Goal: Task Accomplishment & Management: Complete application form

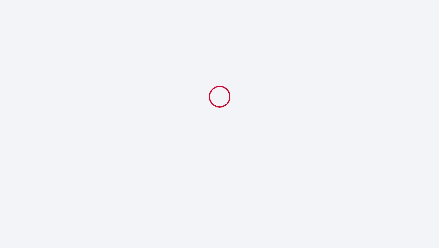
select select
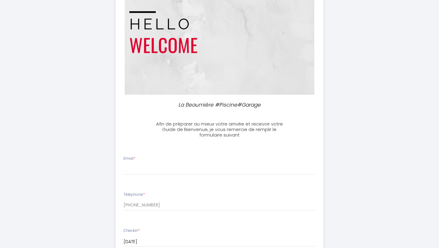
scroll to position [52, 0]
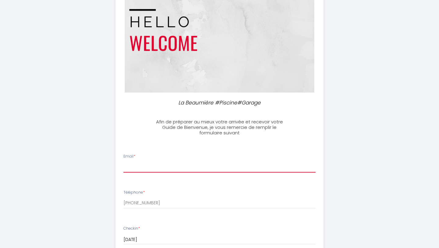
click at [213, 165] on input "Email *" at bounding box center [220, 166] width 193 height 11
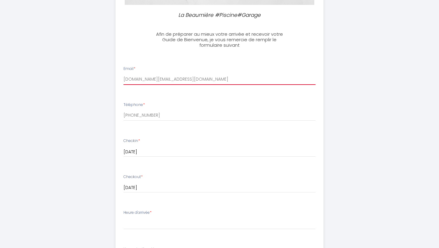
scroll to position [193, 0]
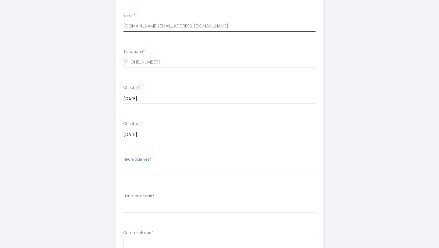
type input "[DOMAIN_NAME][EMAIL_ADDRESS][DOMAIN_NAME]"
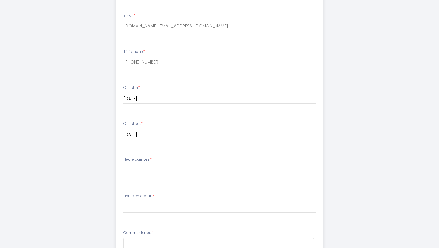
click at [149, 169] on select "17:00 17:30 18:00 18:30 19:00 19:30 20:00 20:30 21:00 21:30 22:00 22:30 23:00 2…" at bounding box center [220, 171] width 193 height 12
click at [169, 168] on select "17:00 17:30 18:00 18:30 19:00 19:30 20:00 20:30 21:00 21:30 22:00 22:30 23:00 2…" at bounding box center [220, 171] width 193 height 12
select select "20:00"
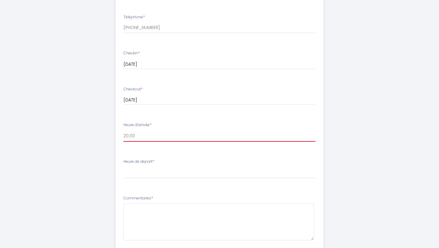
scroll to position [247, 0]
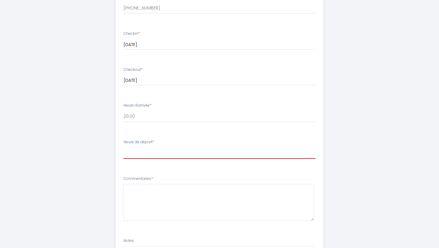
click at [152, 155] on select "00:00 00:30 01:00 01:30 02:00 02:30 03:00 03:30 04:00 04:30 05:00 05:30 06:00 0…" at bounding box center [220, 153] width 193 height 12
click at [151, 153] on select "00:00 00:30 01:00 01:30 02:00 02:30 03:00 03:30 04:00 04:30 05:00 05:30 06:00 0…" at bounding box center [220, 153] width 193 height 12
select select "08:00"
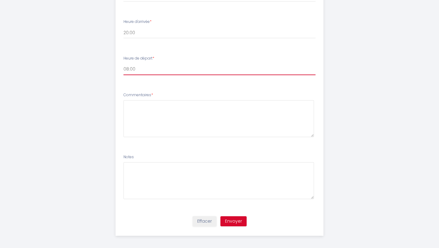
scroll to position [334, 0]
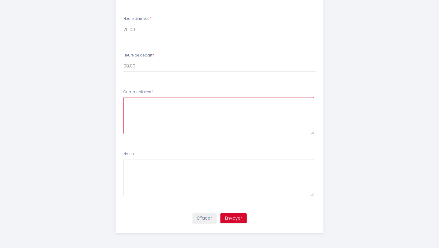
click at [153, 127] on textarea at bounding box center [219, 115] width 191 height 37
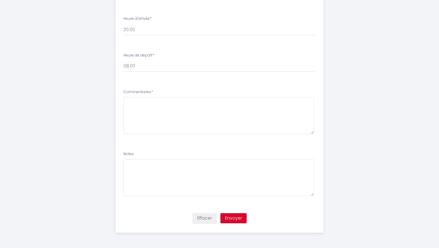
click at [160, 209] on ul "Email * [DOMAIN_NAME][EMAIL_ADDRESS][DOMAIN_NAME] Téléphone * [PHONE_NUMBER] Ch…" at bounding box center [220, 37] width 216 height 345
click at [160, 198] on li "Notes" at bounding box center [220, 176] width 208 height 58
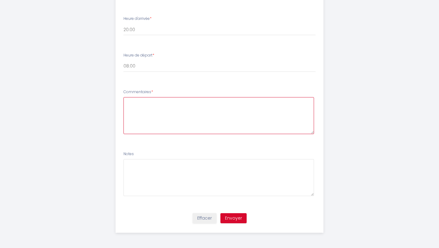
click at [154, 109] on textarea at bounding box center [219, 115] width 191 height 37
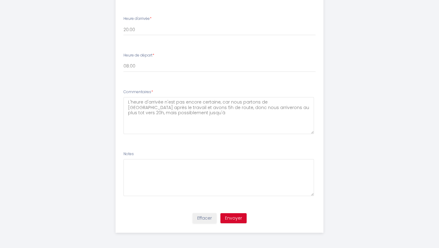
click at [148, 36] on li "Heure d'arrivée * 17:00 17:30 18:00 18:30 19:00 19:30 20:00 20:30 21:00 21:30 2…" at bounding box center [220, 28] width 208 height 33
click at [145, 33] on select "17:00 17:30 18:00 18:30 19:00 19:30 20:00 20:30 21:00 21:30 22:00 22:30 23:00 2…" at bounding box center [220, 30] width 193 height 12
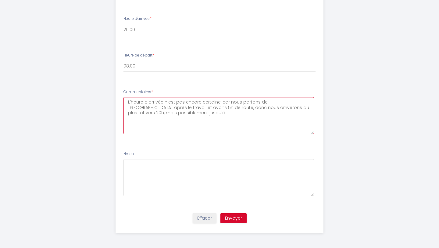
click at [158, 109] on textarea "L'heure d'arrivée n'est pas encore certaine, car nous partons de [GEOGRAPHIC_DA…" at bounding box center [219, 115] width 191 height 37
click at [154, 111] on textarea "L'heure d'arrivée n'est pas encore certaine, car nous partons de [GEOGRAPHIC_DA…" at bounding box center [219, 115] width 191 height 37
type textarea "L'heure d'arrivée n'est pas encore certaine, car nous partons de [GEOGRAPHIC_DA…"
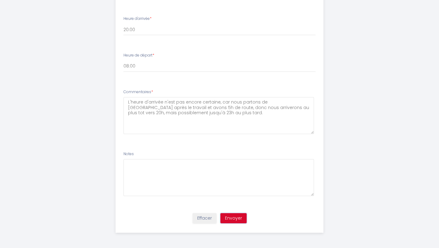
click at [234, 216] on button "Envoyer" at bounding box center [234, 218] width 26 height 10
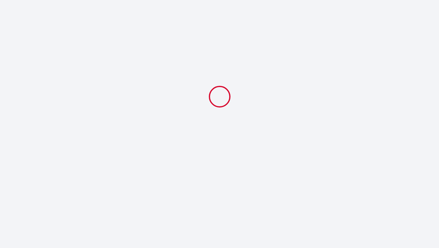
select select "20:00"
select select "08:00"
